Goal: Book appointment/travel/reservation

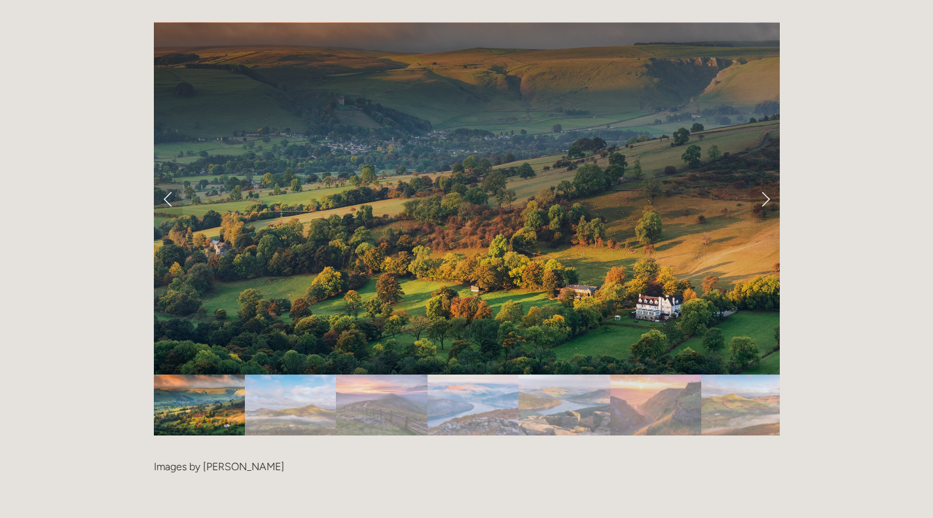
scroll to position [2719, 0]
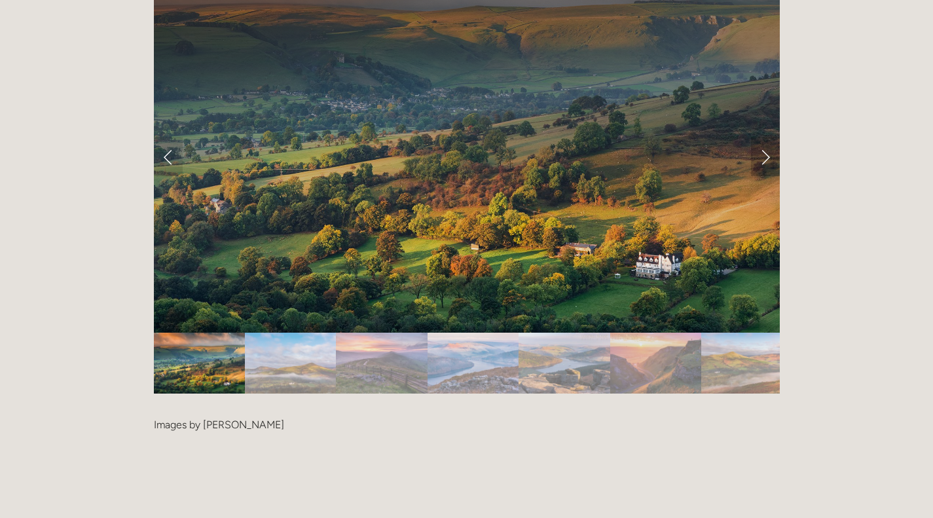
click at [754, 137] on link "Next Slide" at bounding box center [765, 156] width 29 height 39
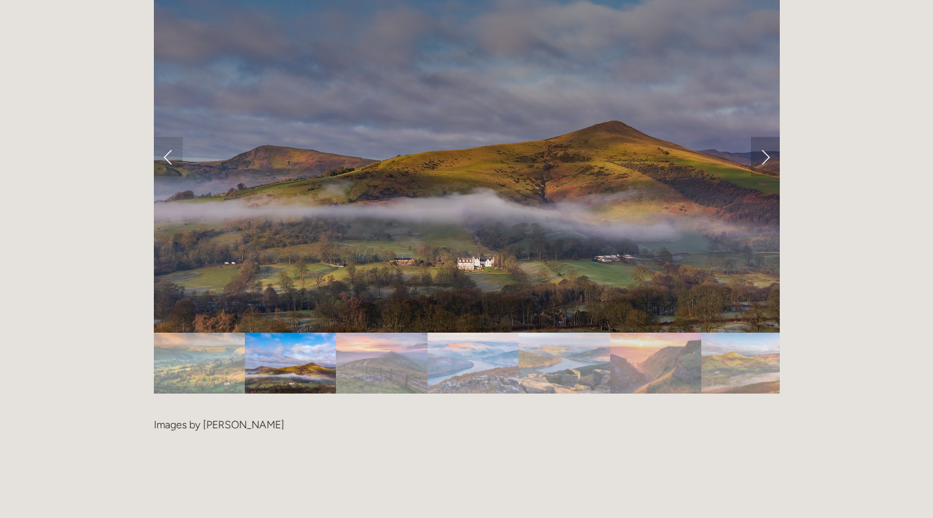
click at [751, 137] on link "Next Slide" at bounding box center [765, 156] width 29 height 39
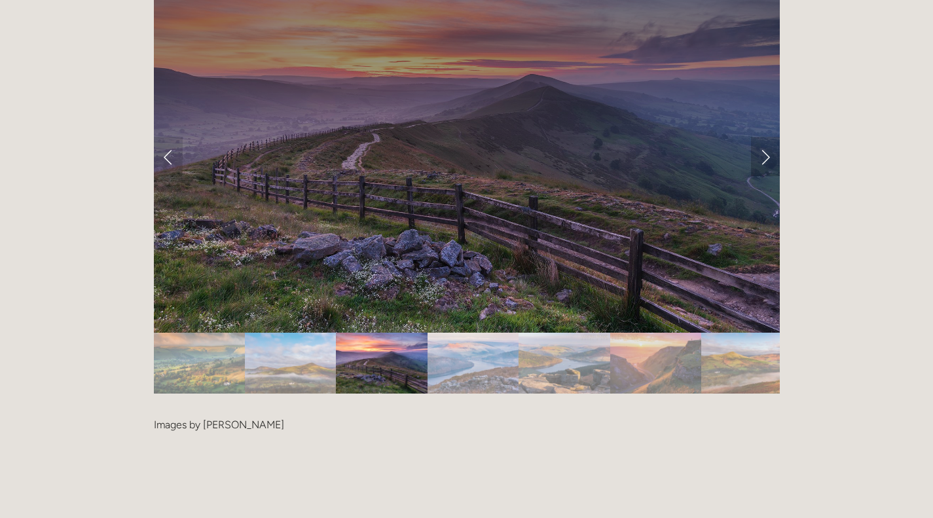
click at [762, 137] on link "Next Slide" at bounding box center [765, 156] width 29 height 39
click at [753, 137] on link "Next Slide" at bounding box center [765, 156] width 29 height 39
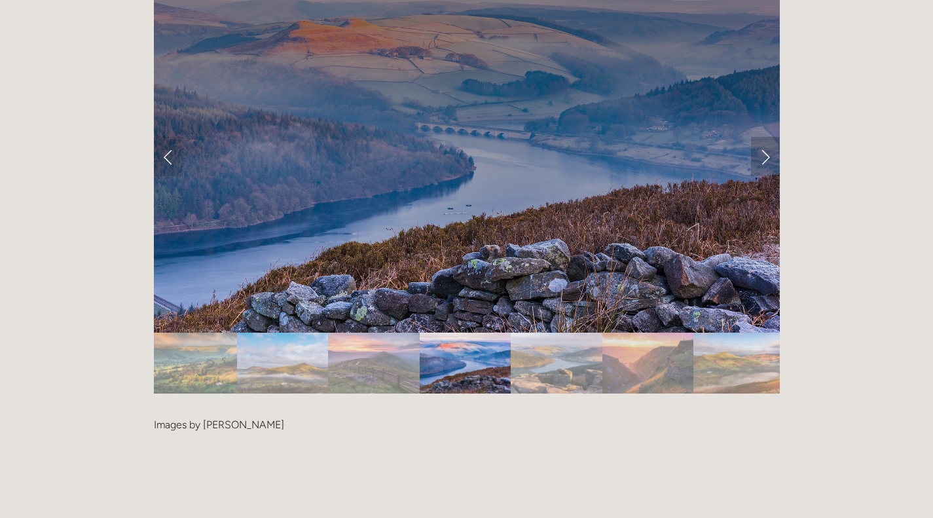
click at [761, 137] on link "Next Slide" at bounding box center [765, 156] width 29 height 39
click at [766, 137] on link "Next Slide" at bounding box center [765, 156] width 29 height 39
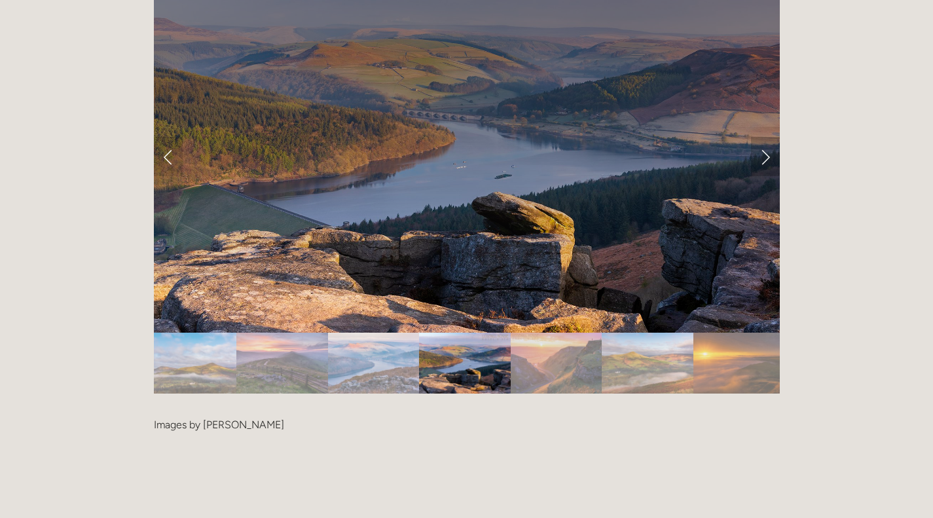
click at [764, 137] on link "Next Slide" at bounding box center [765, 156] width 29 height 39
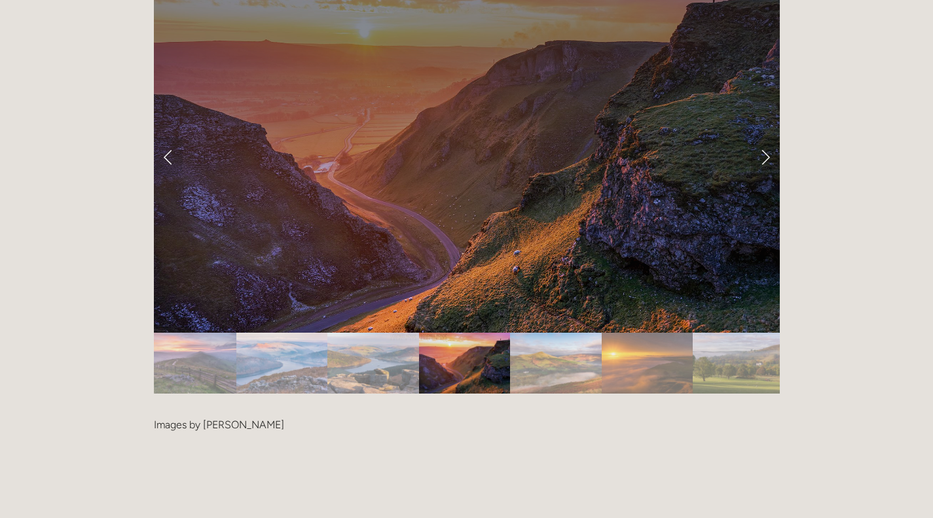
click at [770, 137] on link "Next Slide" at bounding box center [765, 156] width 29 height 39
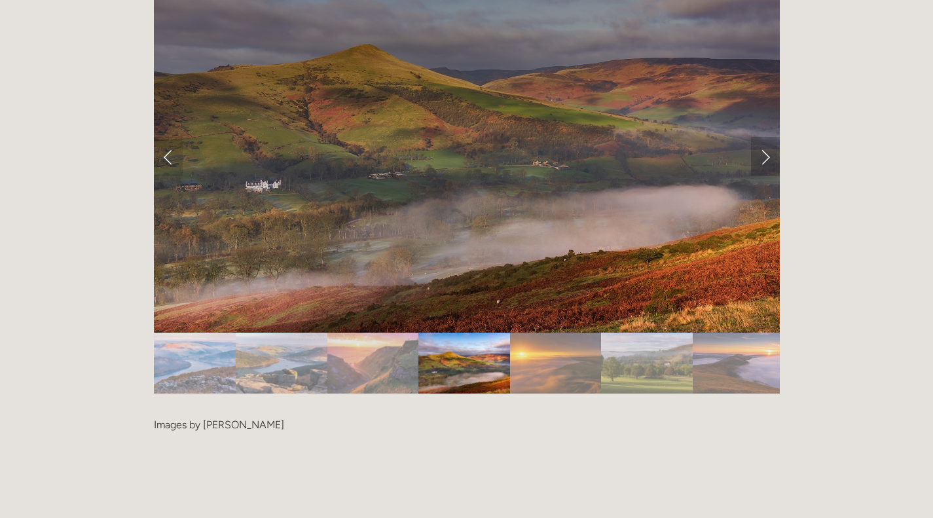
click at [766, 137] on link "Next Slide" at bounding box center [765, 156] width 29 height 39
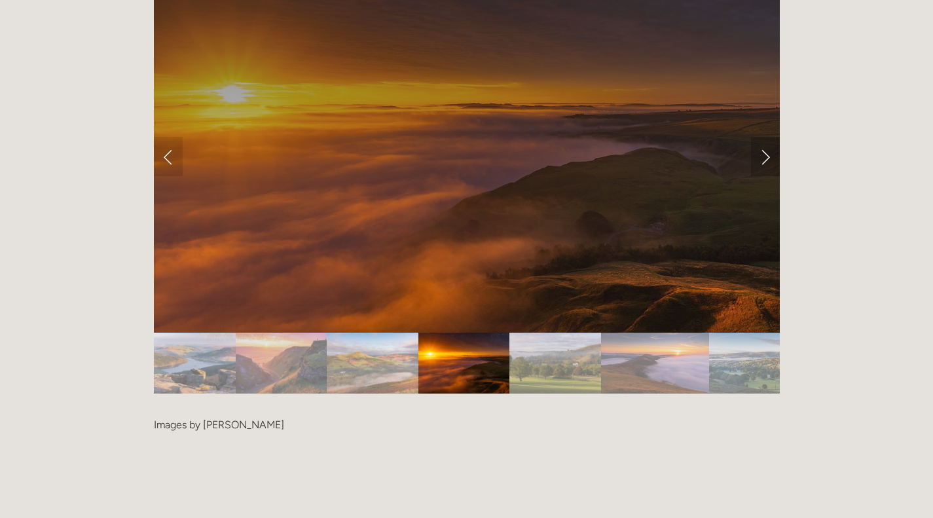
click at [766, 137] on link "Next Slide" at bounding box center [765, 156] width 29 height 39
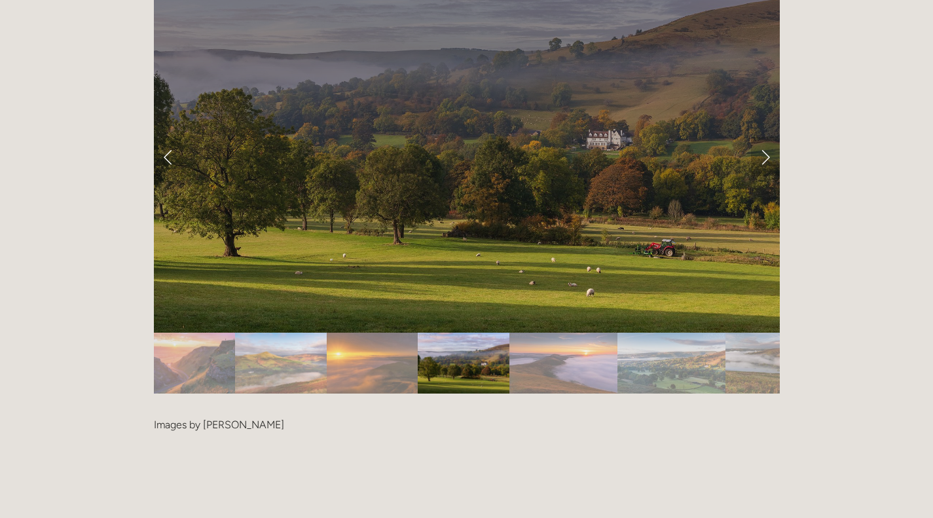
click at [768, 137] on link "Next Slide" at bounding box center [765, 156] width 29 height 39
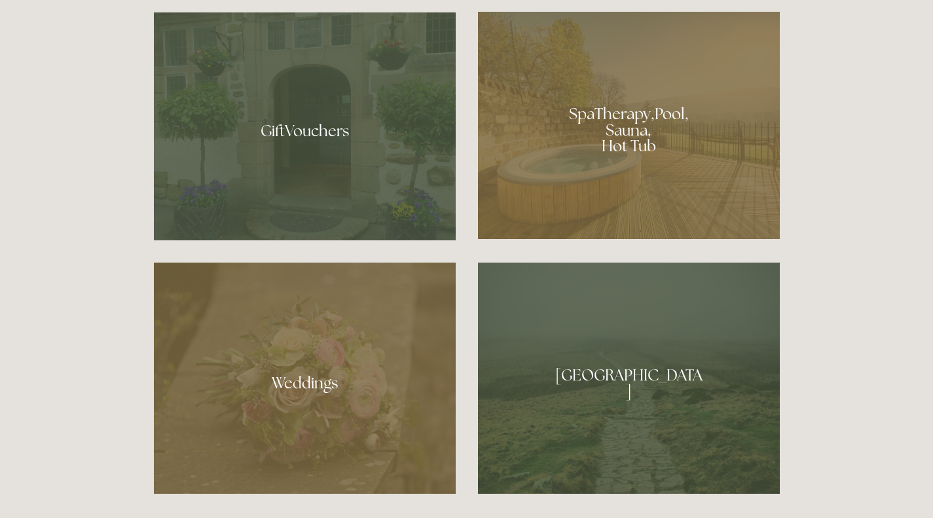
scroll to position [1068, 0]
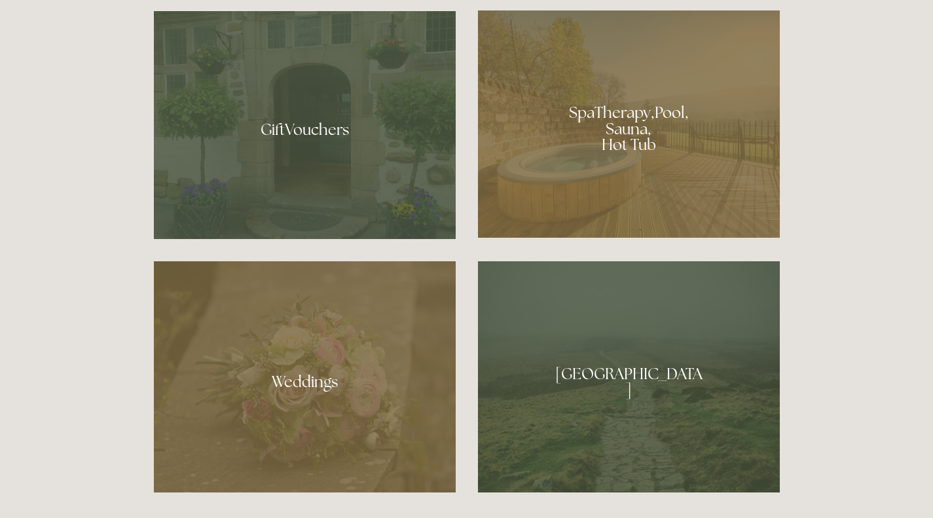
click at [627, 382] on div at bounding box center [629, 376] width 302 height 231
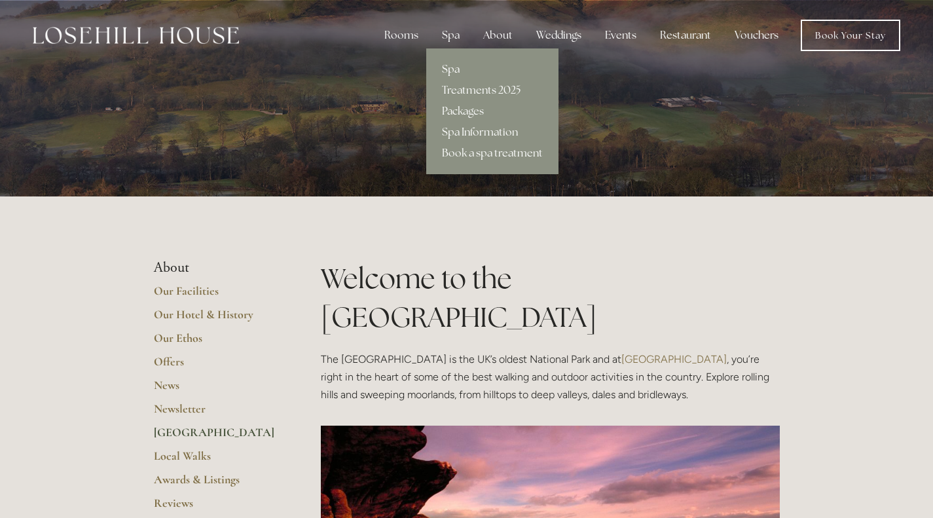
click at [449, 63] on link "Spa" at bounding box center [492, 69] width 132 height 21
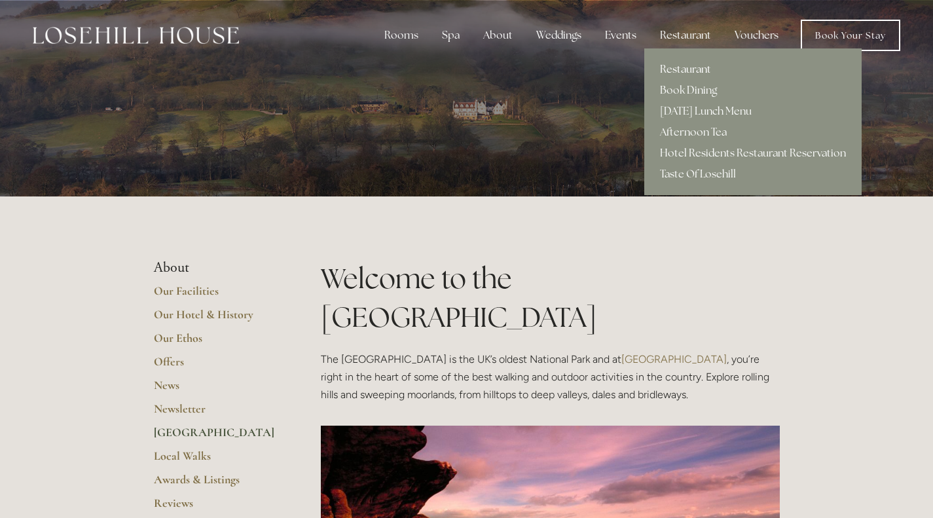
click at [678, 65] on link "Restaurant" at bounding box center [752, 69] width 217 height 21
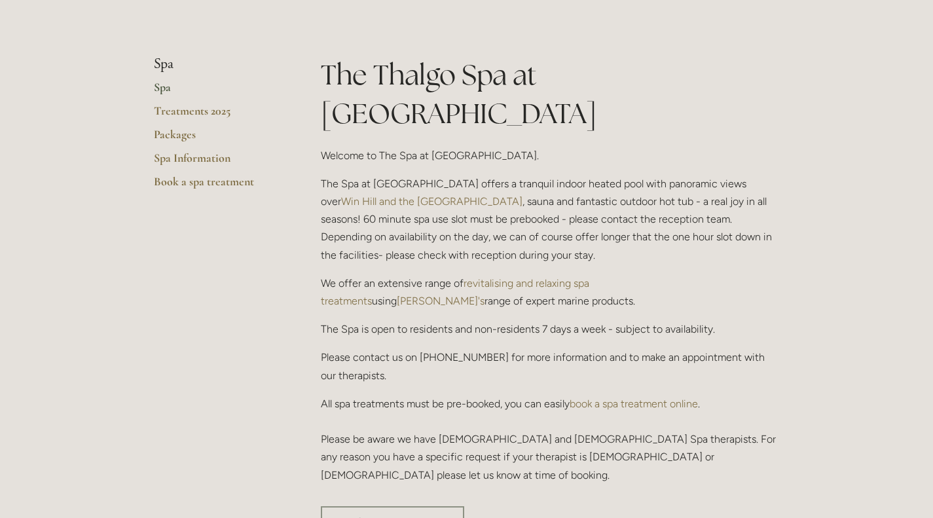
scroll to position [253, 0]
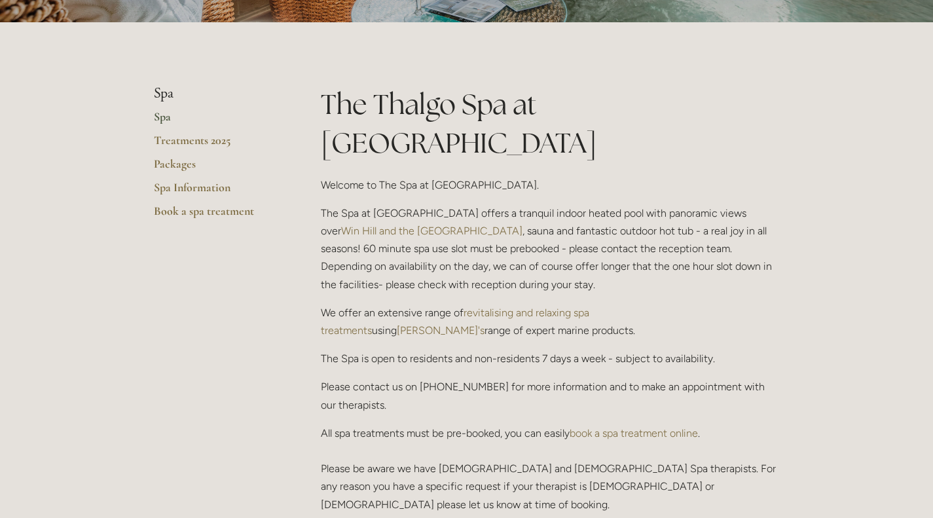
click at [686, 427] on link "book a spa treatment online" at bounding box center [634, 433] width 128 height 12
click at [179, 138] on link "Treatments 2025" at bounding box center [216, 145] width 125 height 24
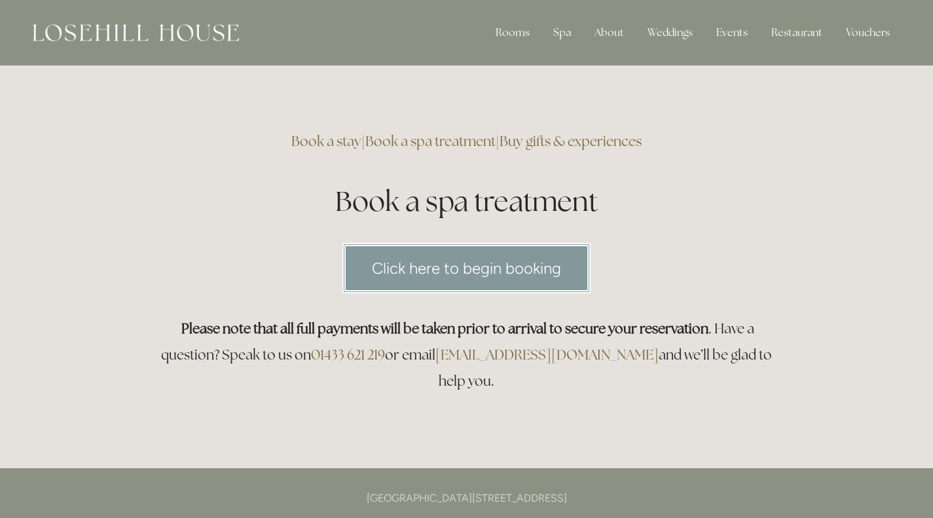
click at [517, 263] on link "Click here to begin booking" at bounding box center [467, 268] width 248 height 50
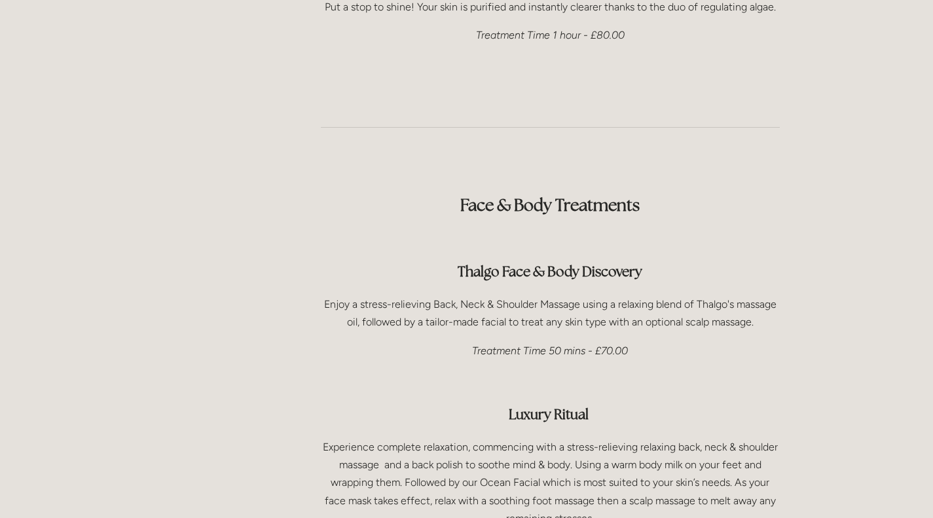
scroll to position [1789, 0]
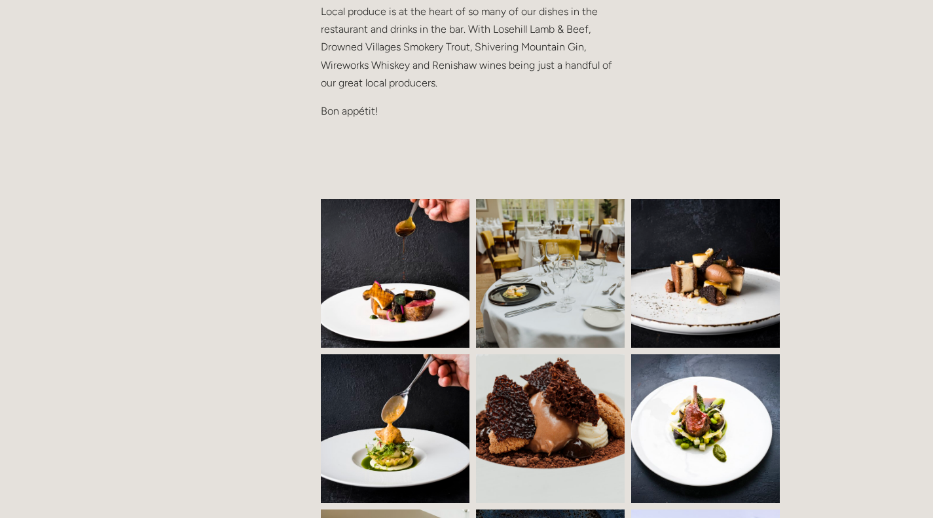
scroll to position [800, 0]
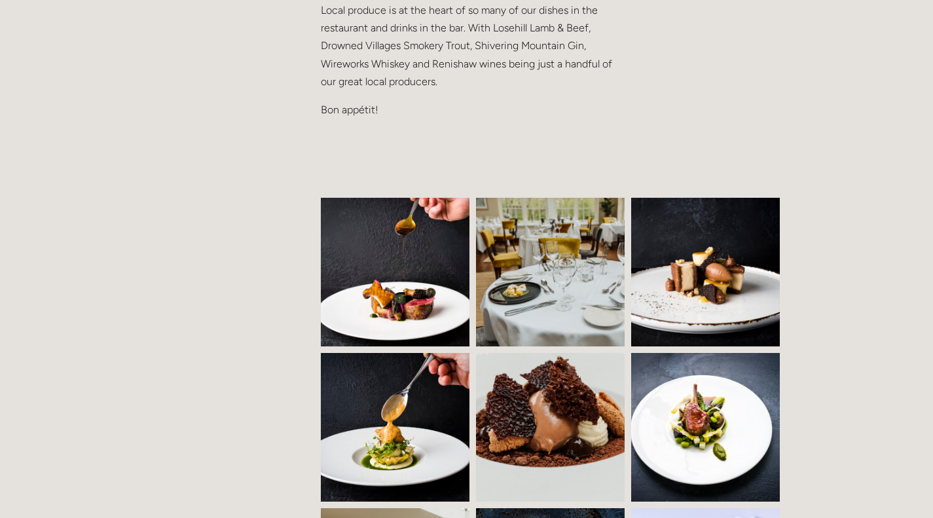
click at [388, 255] on img at bounding box center [406, 272] width 227 height 149
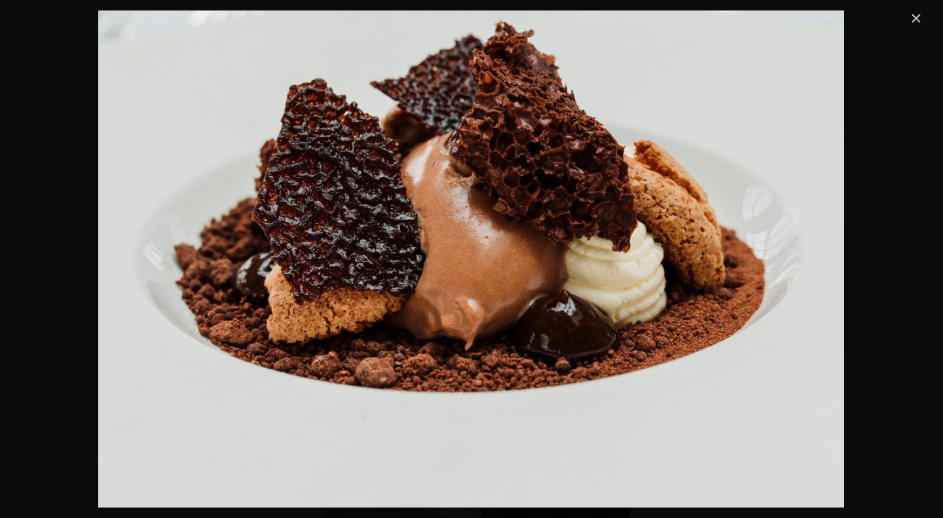
click at [910, 14] on link "Close" at bounding box center [916, 18] width 16 height 16
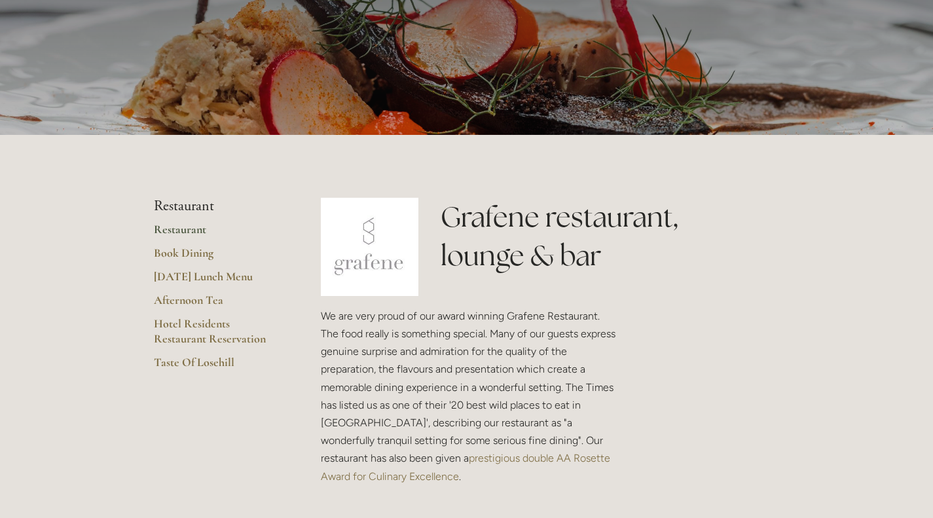
scroll to position [135, 0]
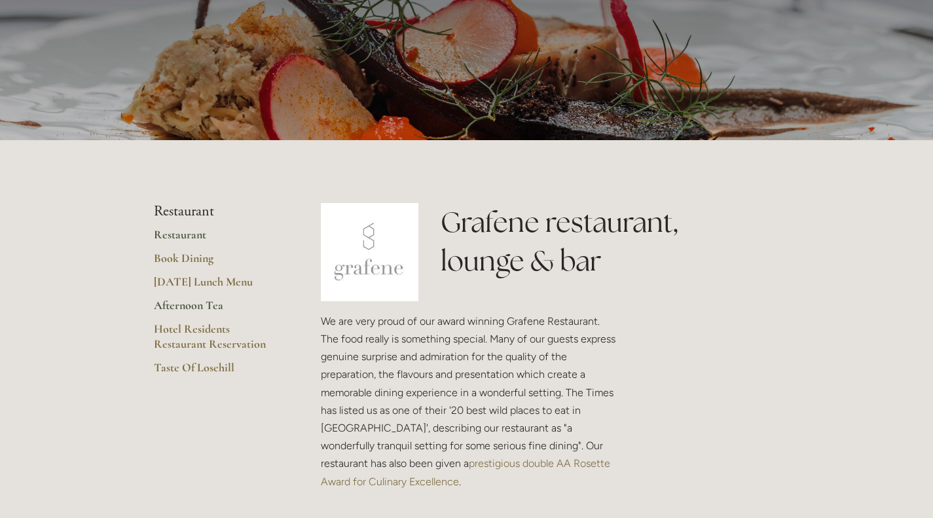
click at [179, 301] on link "Afternoon Tea" at bounding box center [216, 310] width 125 height 24
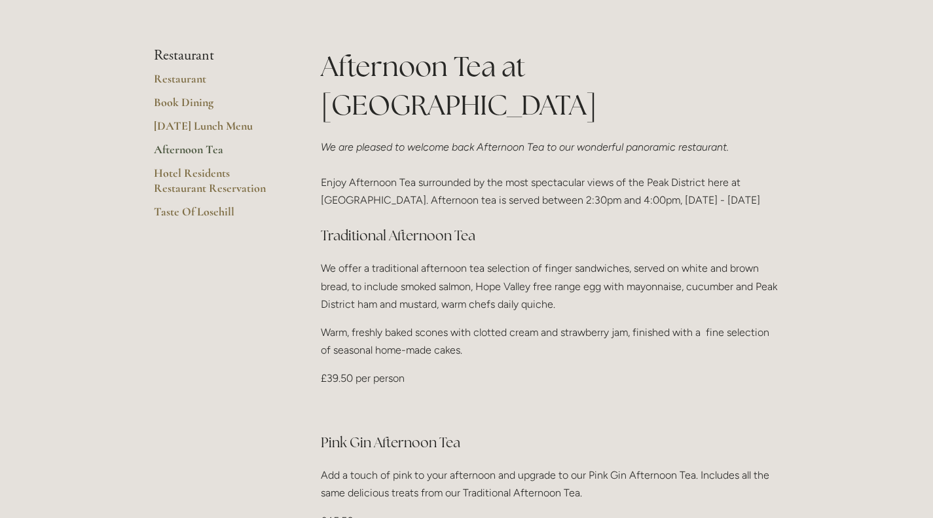
scroll to position [340, 0]
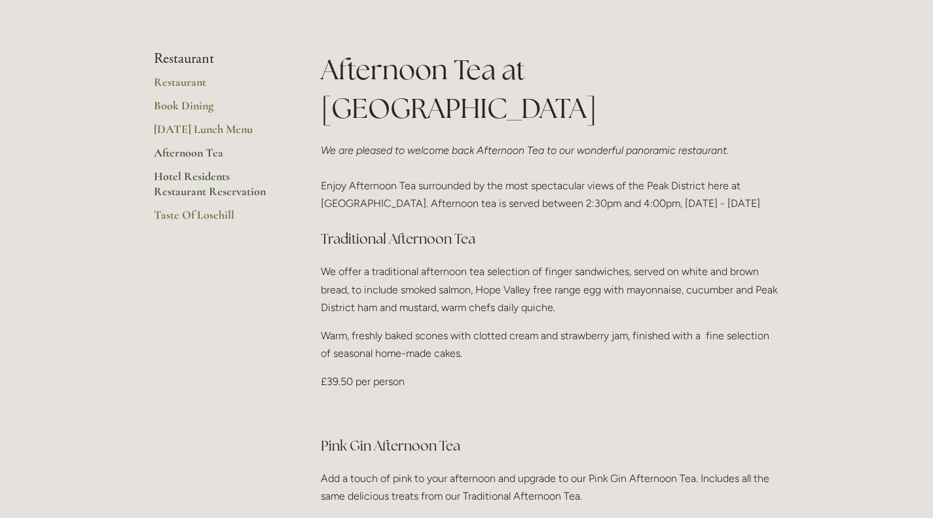
click at [201, 190] on link "Hotel Residents Restaurant Reservation" at bounding box center [216, 188] width 125 height 39
